Goal: Task Accomplishment & Management: Use online tool/utility

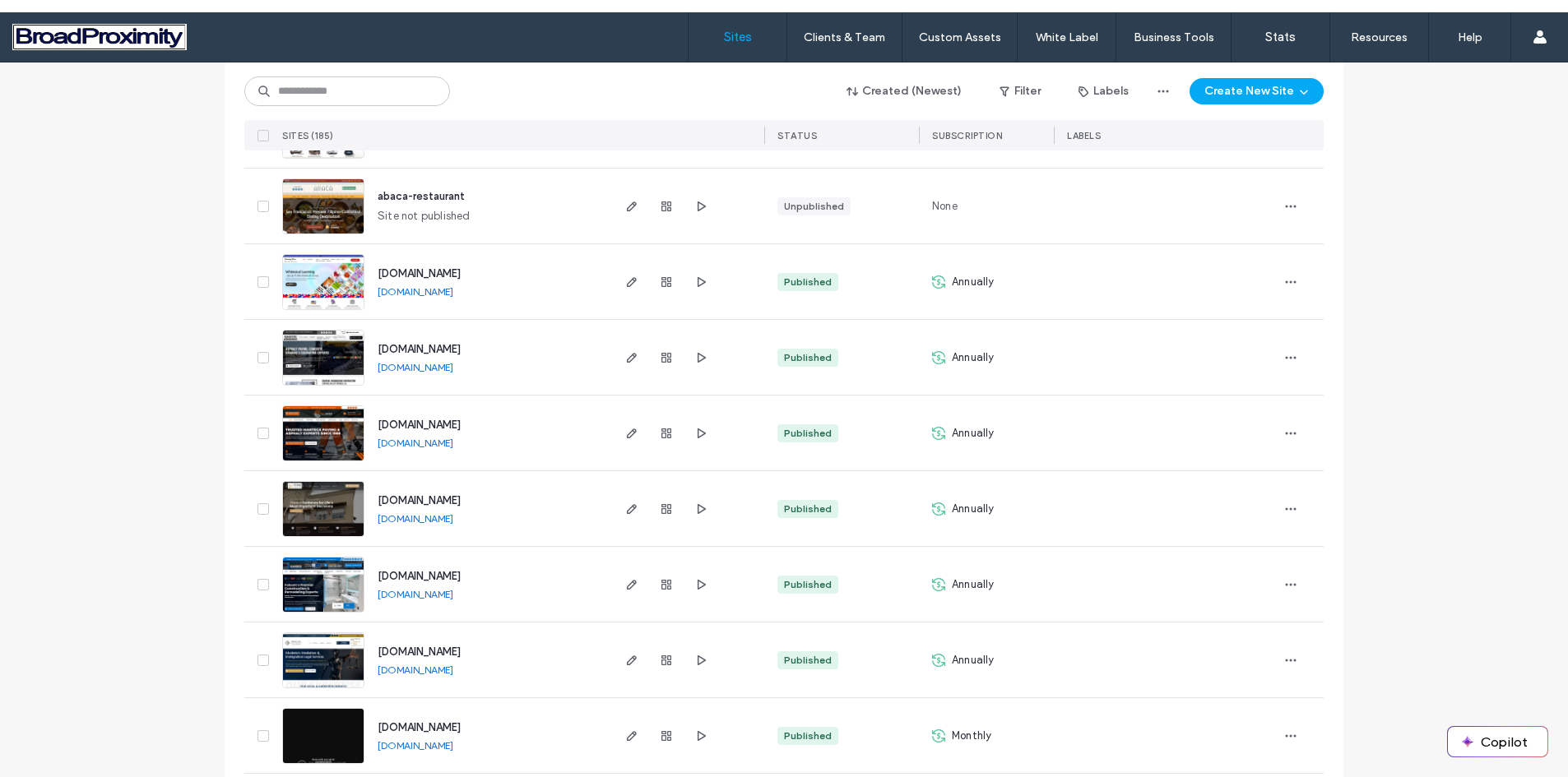
scroll to position [411, 0]
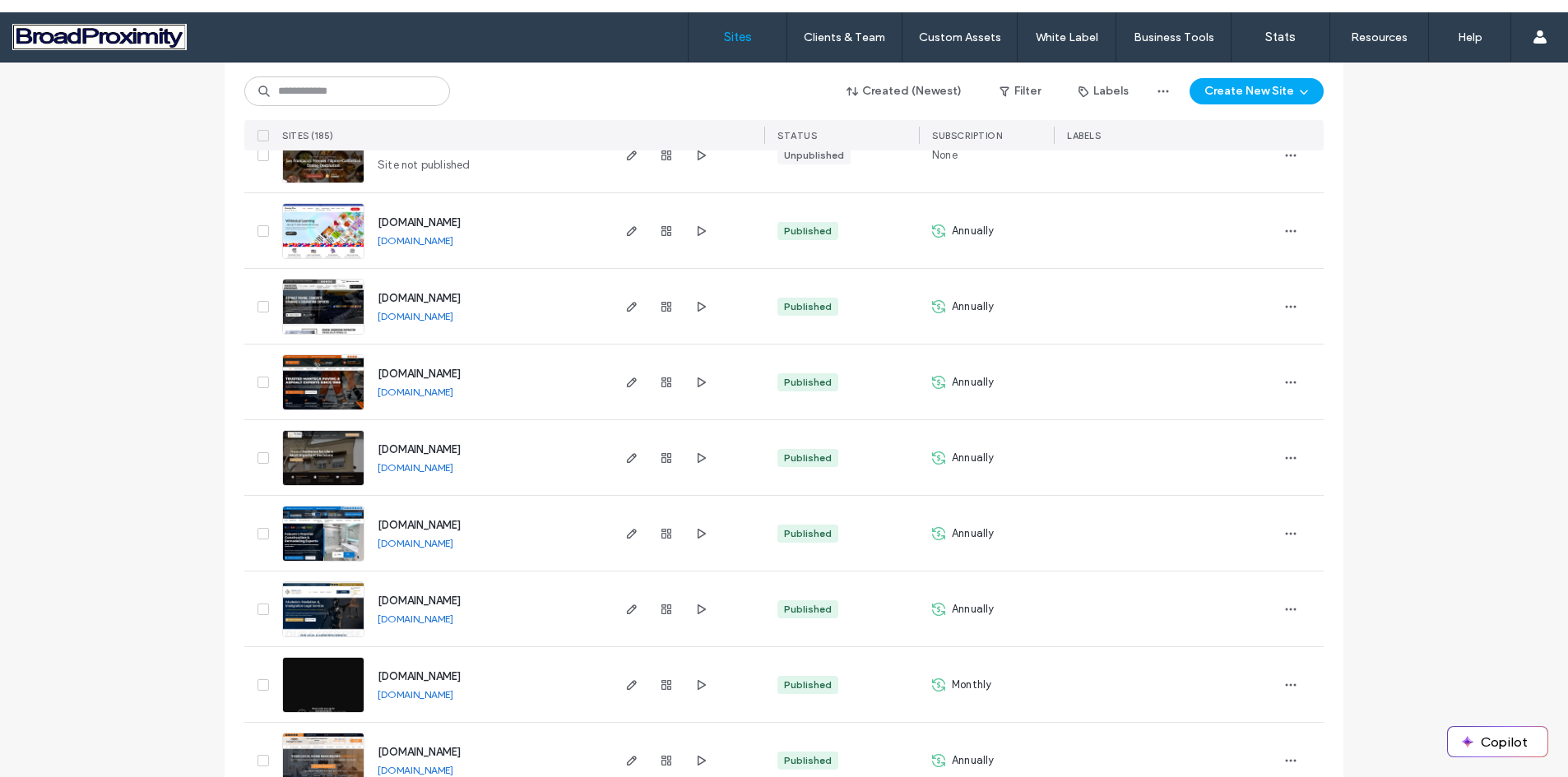
click at [326, 613] on img at bounding box center [323, 638] width 81 height 112
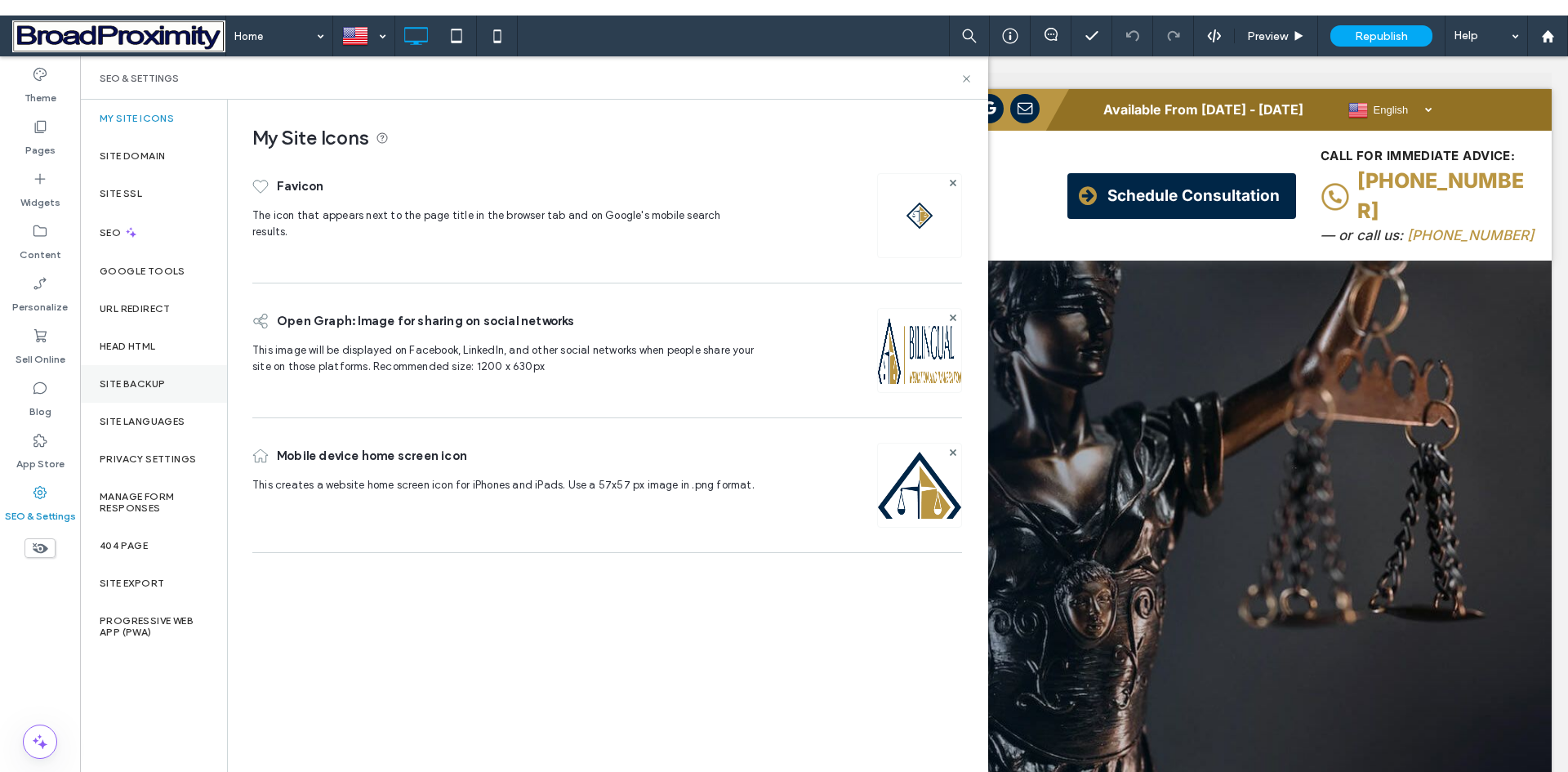
click at [128, 382] on label "Site Backup" at bounding box center [132, 384] width 65 height 12
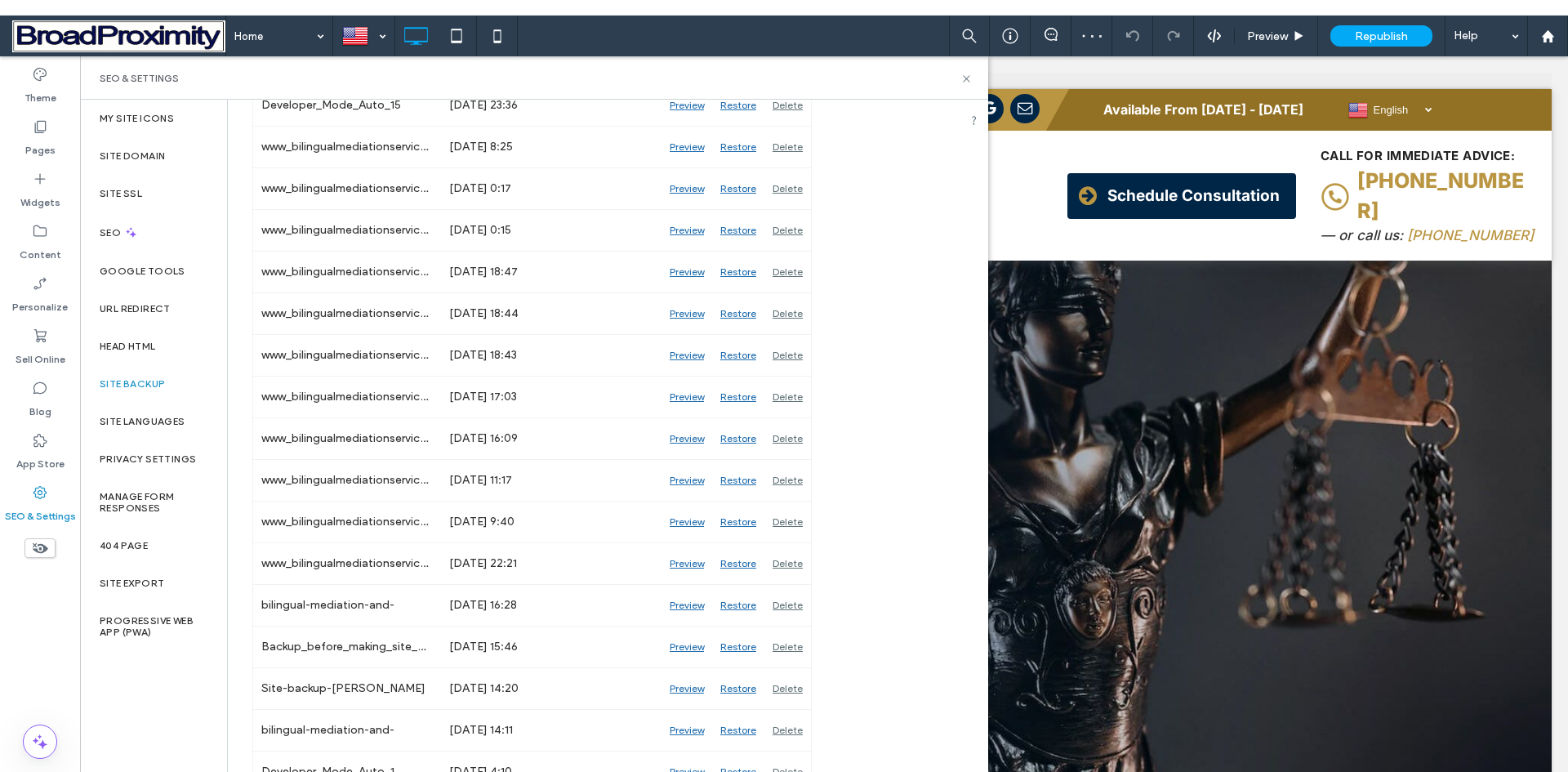
scroll to position [1173, 0]
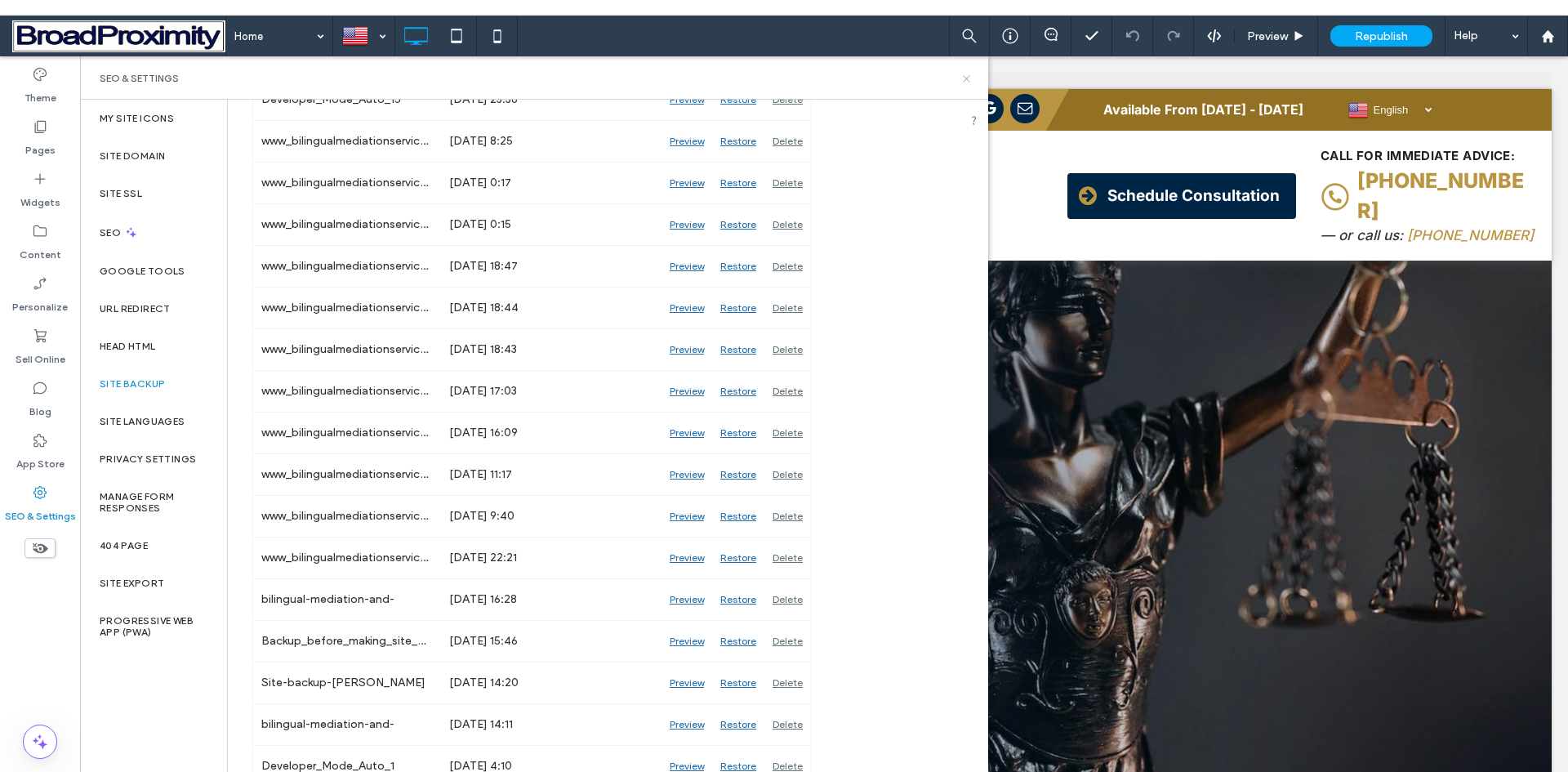
click at [966, 76] on icon at bounding box center [967, 78] width 12 height 12
